Goal: Book appointment/travel/reservation

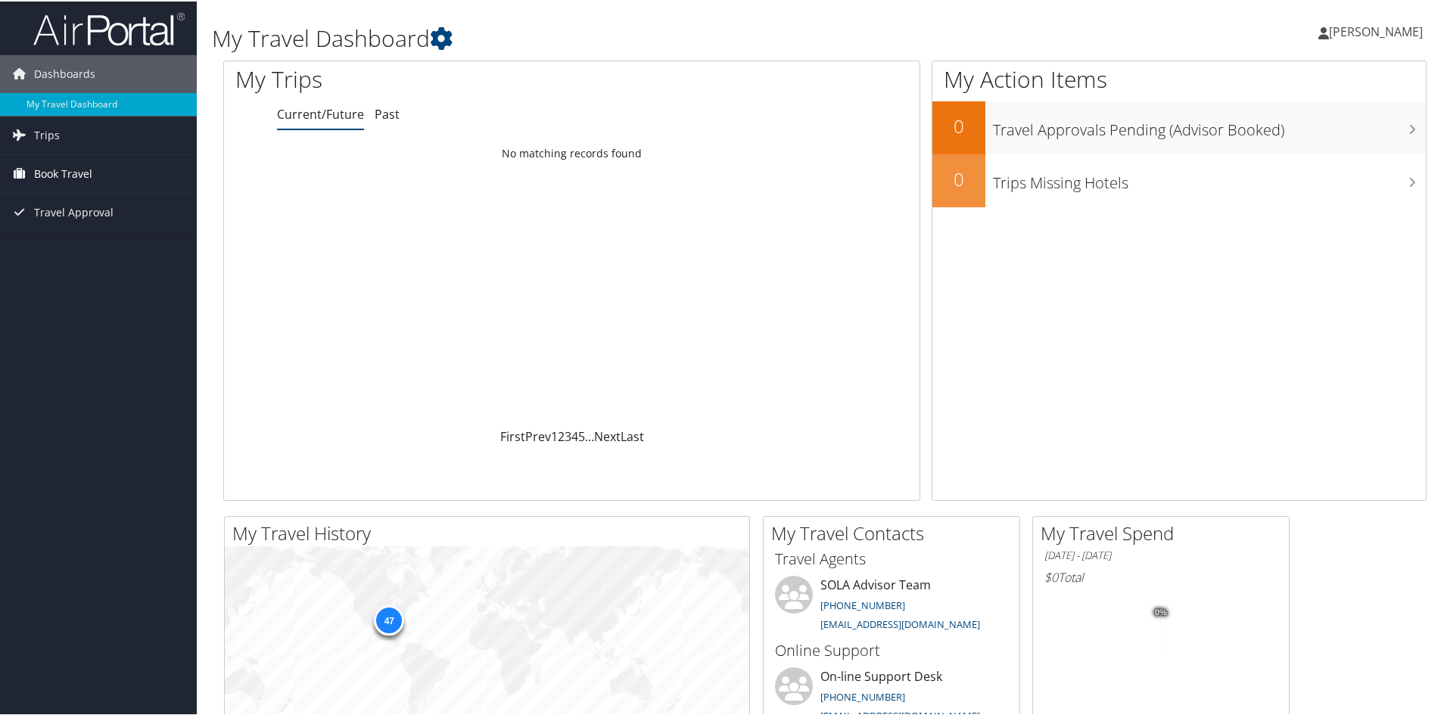
click at [86, 170] on span "Book Travel" at bounding box center [63, 173] width 58 height 38
click at [92, 224] on link "Book/Manage Online Trips" at bounding box center [98, 225] width 197 height 23
